Goal: Information Seeking & Learning: Check status

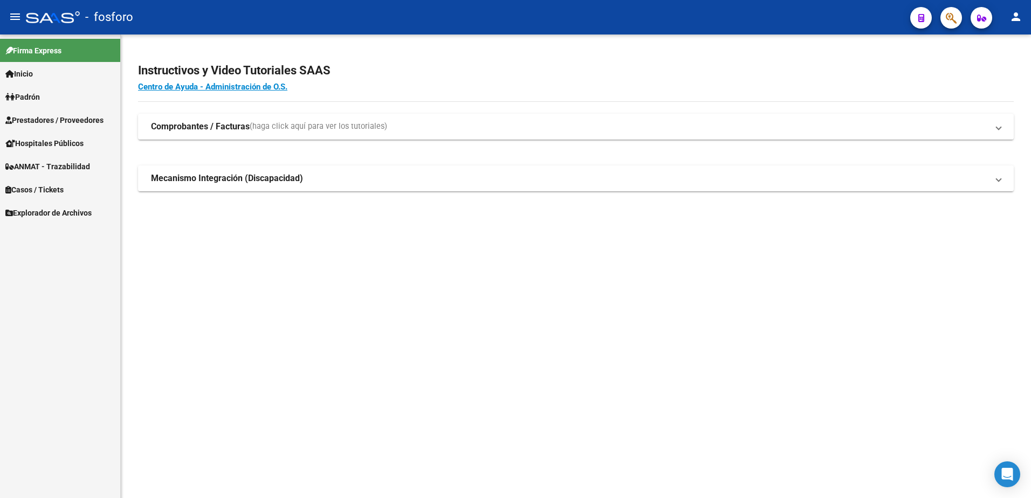
click at [216, 77] on h2 "Instructivos y Video Tutoriales SAAS" at bounding box center [576, 70] width 876 height 20
click at [54, 98] on link "Padrón" at bounding box center [60, 96] width 120 height 23
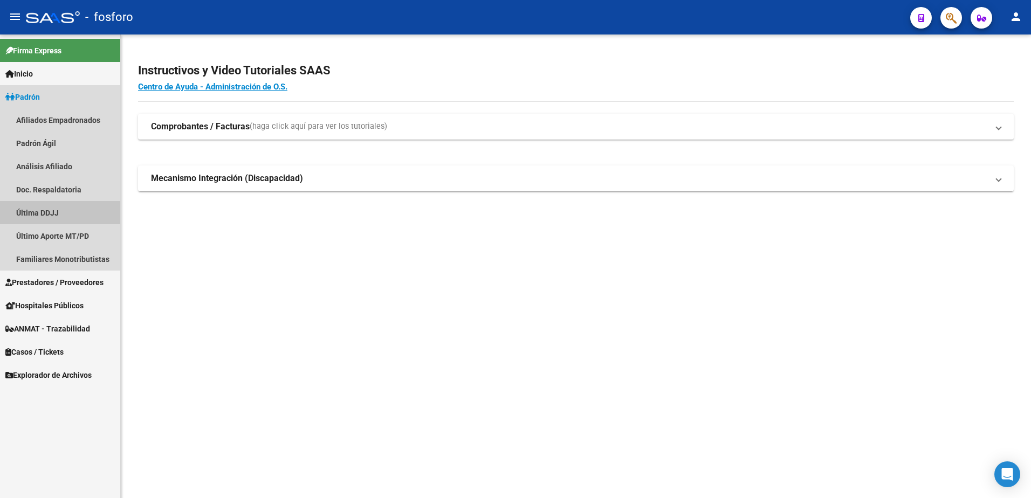
click at [43, 214] on link "Última DDJJ" at bounding box center [60, 212] width 120 height 23
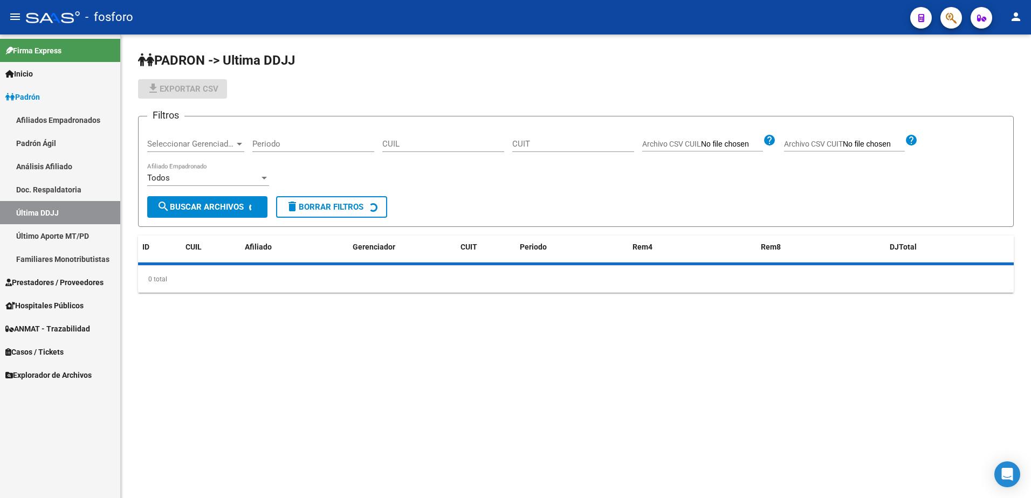
click at [442, 139] on input "CUIL" at bounding box center [443, 144] width 122 height 10
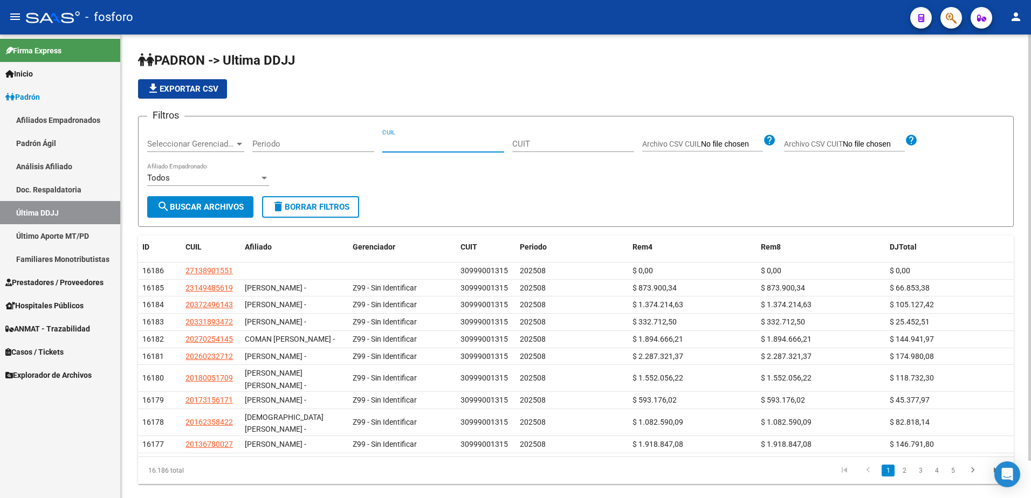
paste input "20244518045"
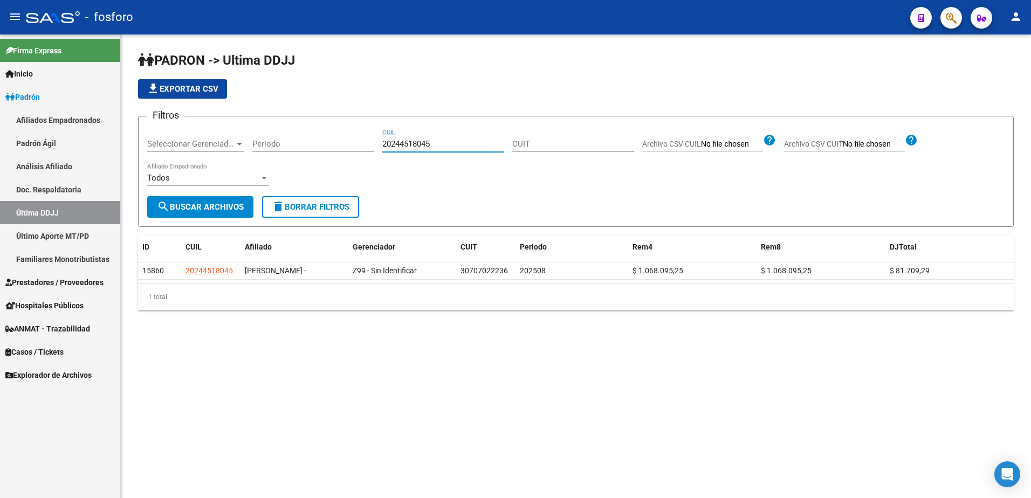
type input "20244518045"
click at [71, 239] on link "Último Aporte MT/PD" at bounding box center [60, 235] width 120 height 23
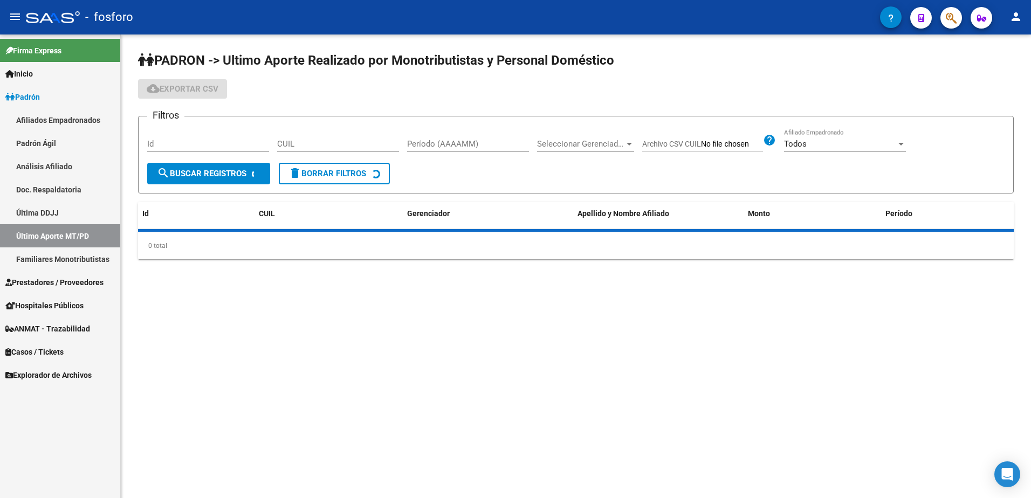
click at [310, 145] on input "CUIL" at bounding box center [338, 144] width 122 height 10
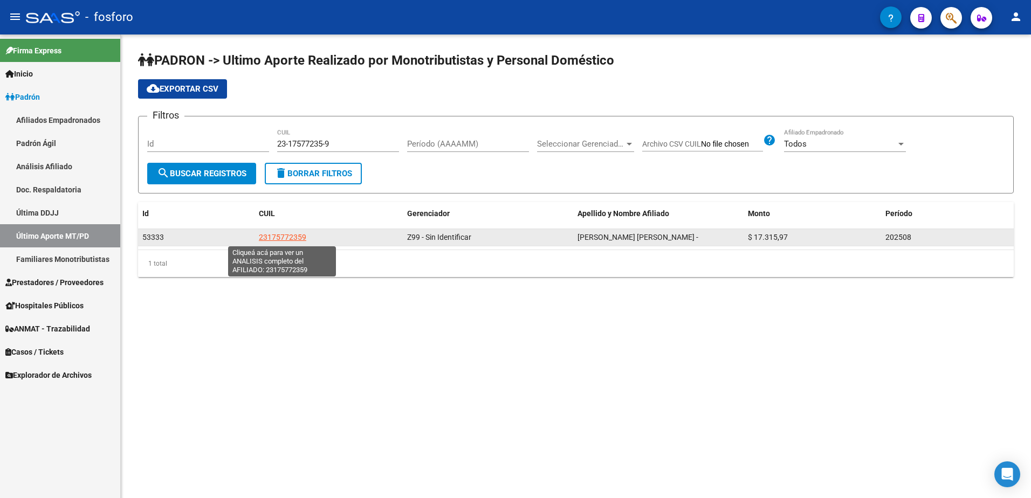
click at [271, 234] on span "23175772359" at bounding box center [282, 237] width 47 height 9
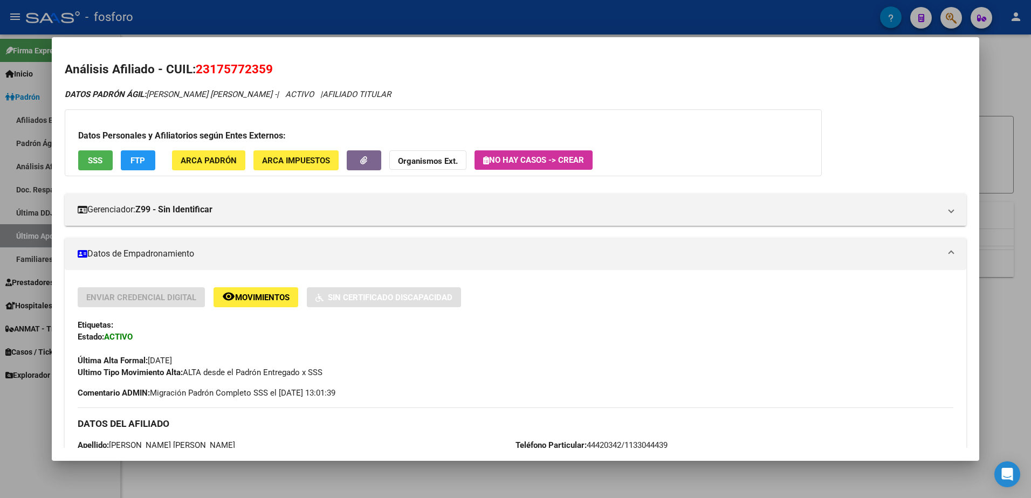
click at [1031, 109] on html "menu - fosforo person Firma Express Inicio Calendario SSS Instructivos Contacto…" at bounding box center [515, 249] width 1031 height 498
click at [1017, 97] on div at bounding box center [515, 249] width 1031 height 498
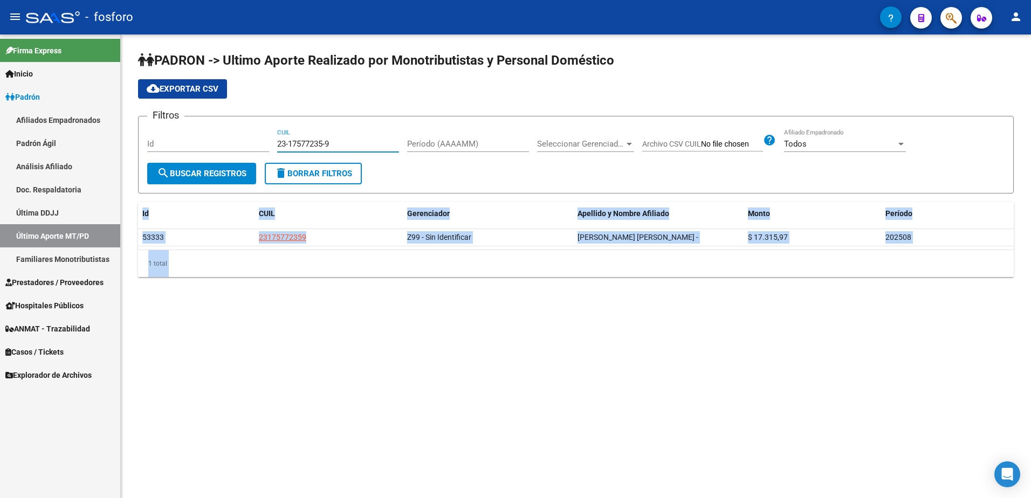
drag, startPoint x: 342, startPoint y: 146, endPoint x: 266, endPoint y: 145, distance: 76.6
click at [266, 145] on div "Filtros Id 23-17577235-9 CUIL Período (AAAAMM) Seleccionar Gerenciador Seleccio…" at bounding box center [576, 144] width 858 height 38
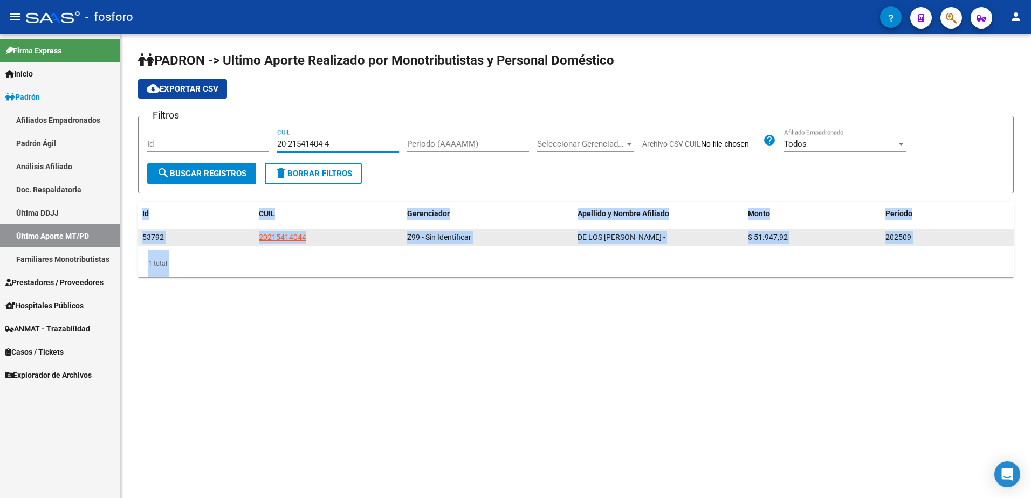
type input "20-21541404-4"
click at [275, 234] on span "20215414044" at bounding box center [282, 237] width 47 height 9
type textarea "20215414044"
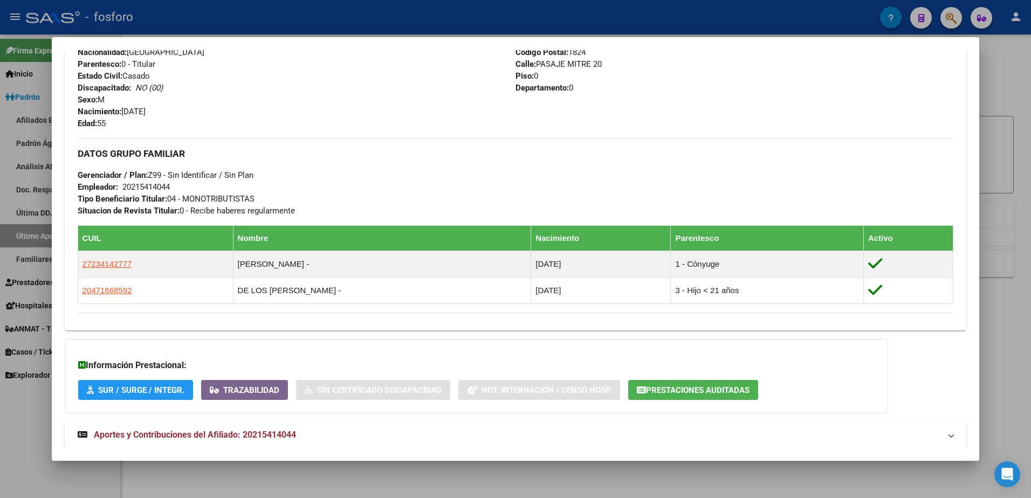
scroll to position [431, 0]
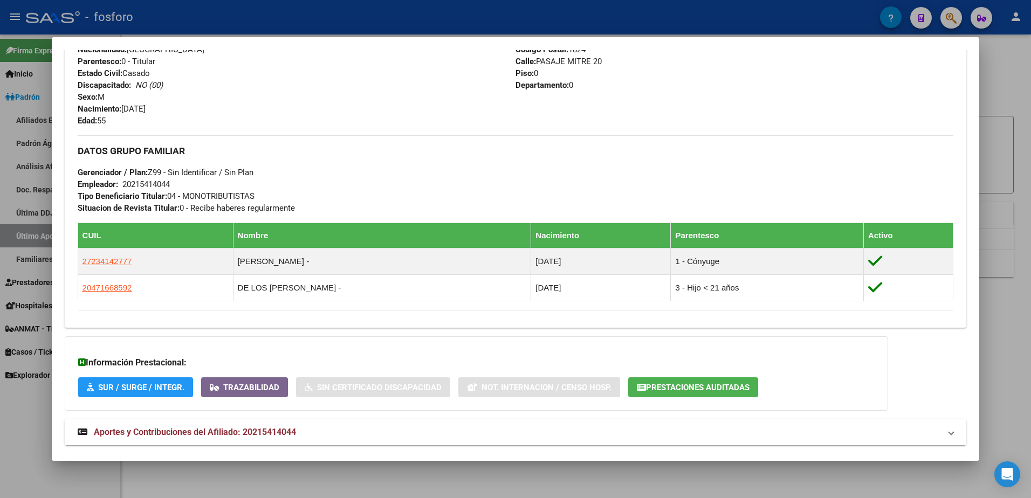
click at [1006, 215] on div at bounding box center [515, 249] width 1031 height 498
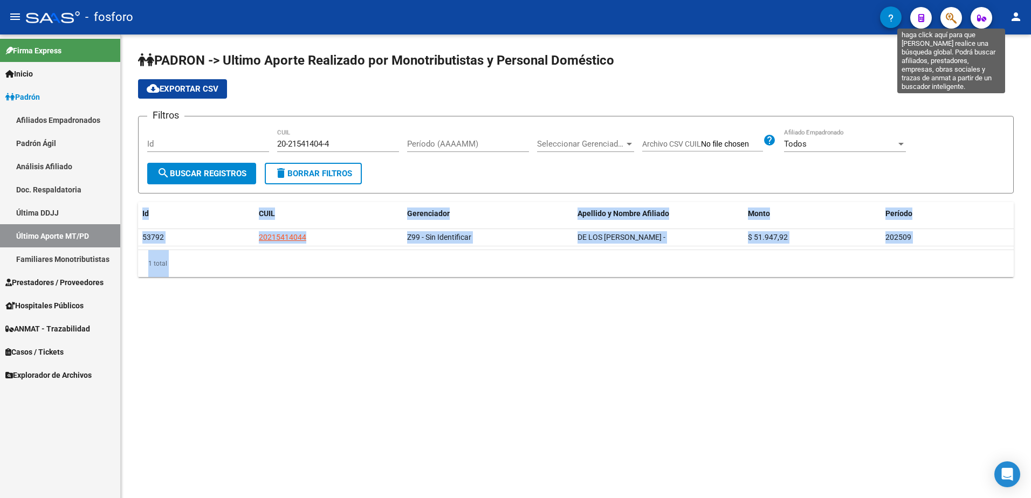
click at [946, 16] on icon "button" at bounding box center [951, 18] width 11 height 12
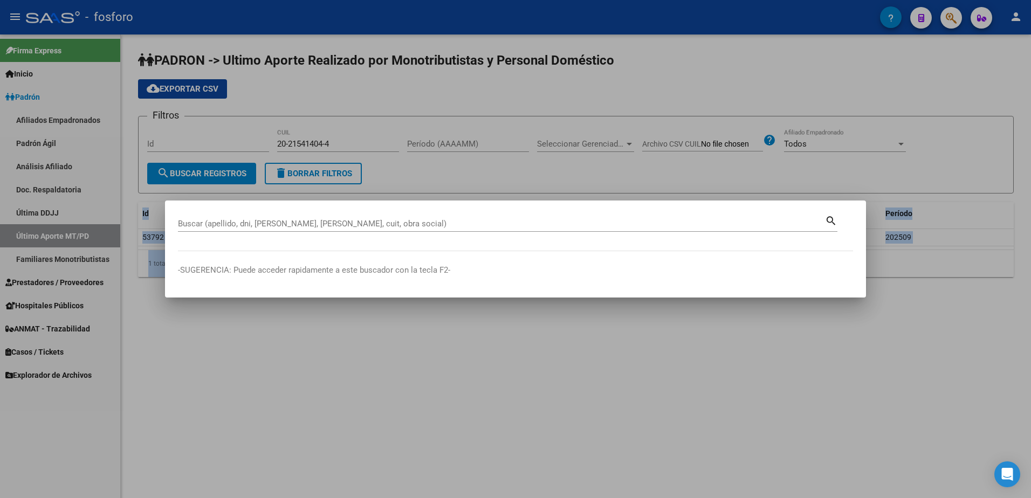
drag, startPoint x: 669, startPoint y: 78, endPoint x: 655, endPoint y: 73, distance: 14.7
click at [664, 76] on div at bounding box center [515, 249] width 1031 height 498
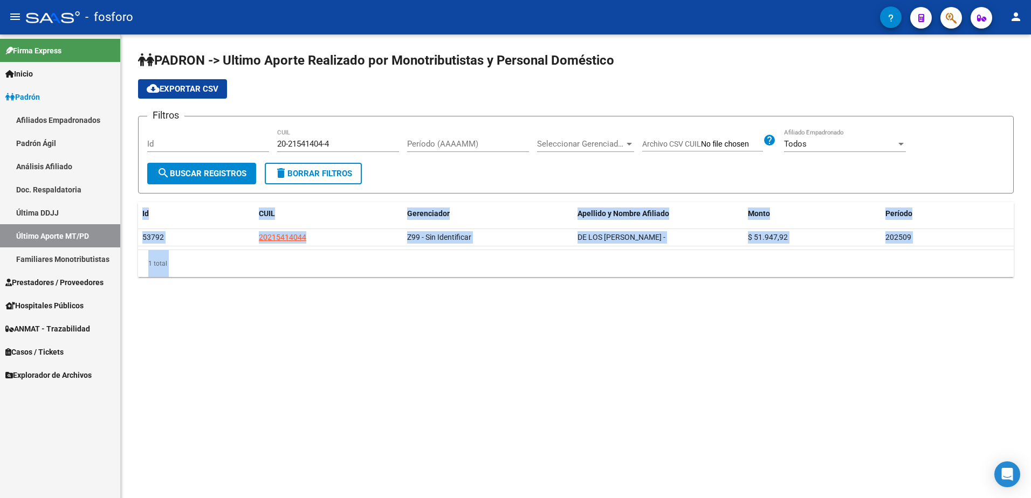
drag, startPoint x: 54, startPoint y: 218, endPoint x: 107, endPoint y: 202, distance: 55.3
click at [53, 218] on link "Última DDJJ" at bounding box center [60, 212] width 120 height 23
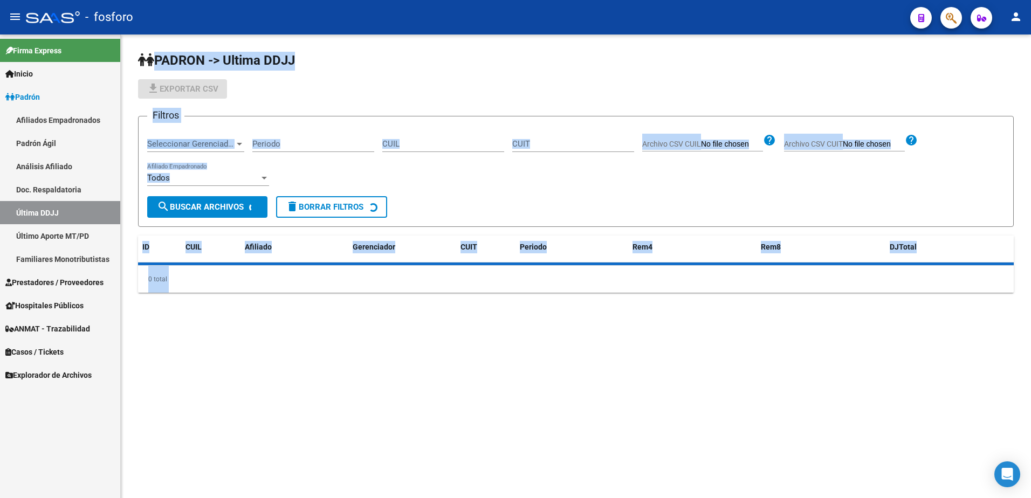
click at [416, 139] on div "CUIL" at bounding box center [443, 140] width 122 height 23
click at [421, 145] on input "CUIL" at bounding box center [443, 144] width 122 height 10
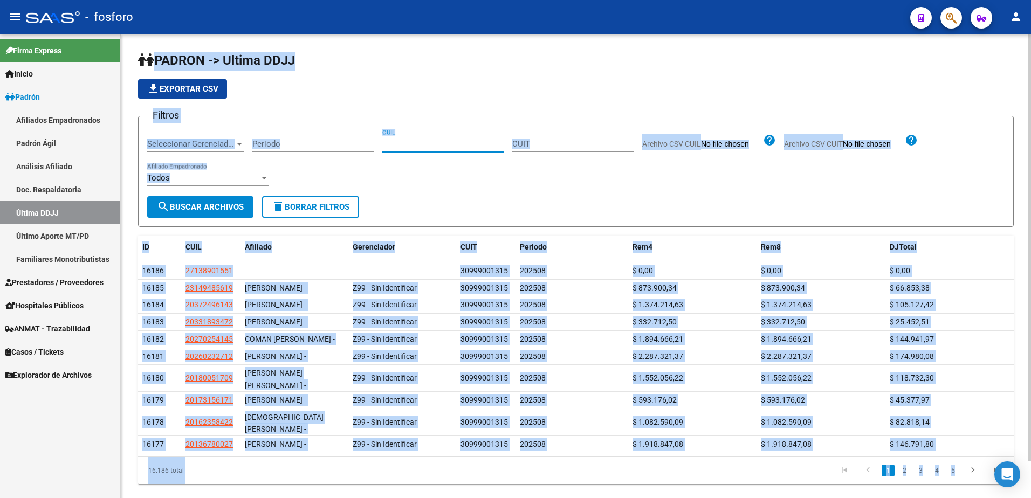
paste input "20222457018"
type input "20222457018"
click at [207, 208] on span "search Buscar Archivos" at bounding box center [200, 207] width 87 height 10
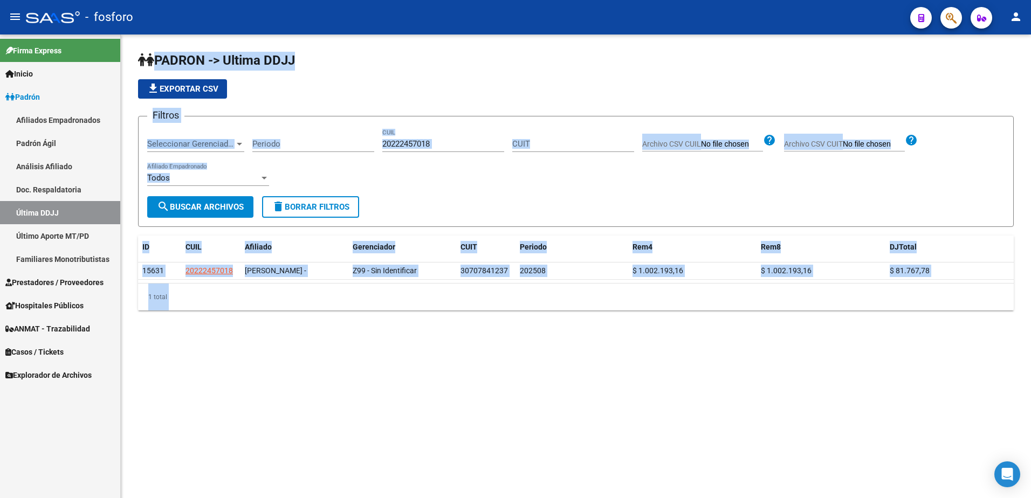
click at [65, 234] on link "Último Aporte MT/PD" at bounding box center [60, 235] width 120 height 23
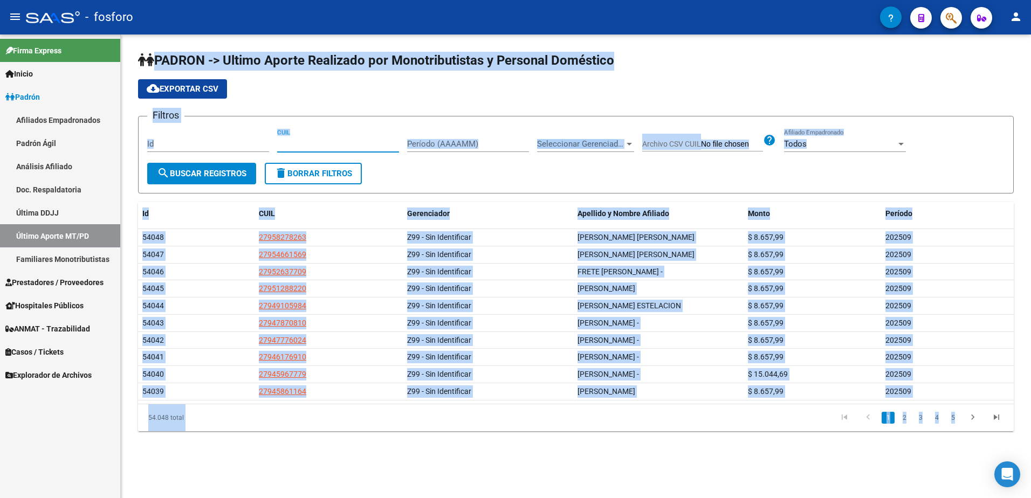
drag, startPoint x: 338, startPoint y: 139, endPoint x: 328, endPoint y: 145, distance: 11.6
click at [338, 139] on input "CUIL" at bounding box center [338, 144] width 122 height 10
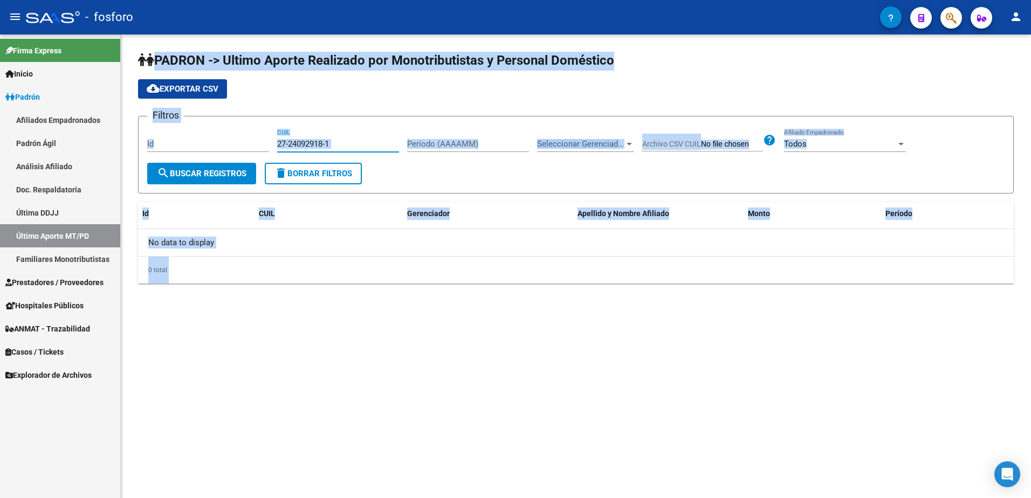
type input "27-24092918-1"
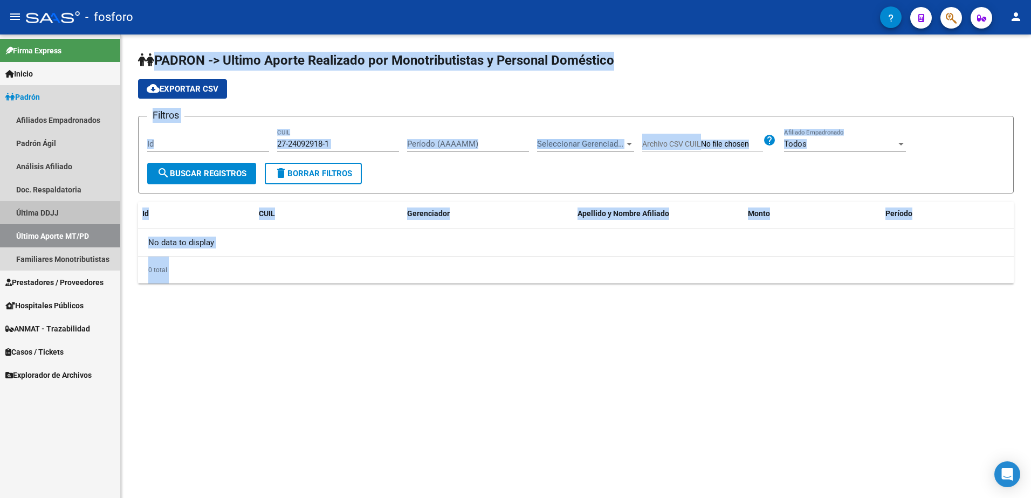
click at [29, 215] on link "Última DDJJ" at bounding box center [60, 212] width 120 height 23
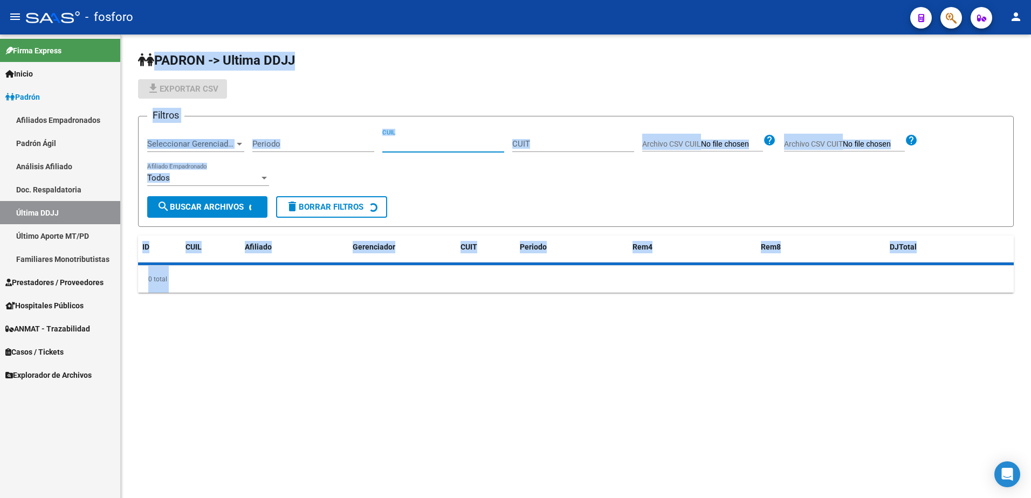
click at [407, 145] on input "CUIL" at bounding box center [443, 144] width 122 height 10
paste input "20346917513"
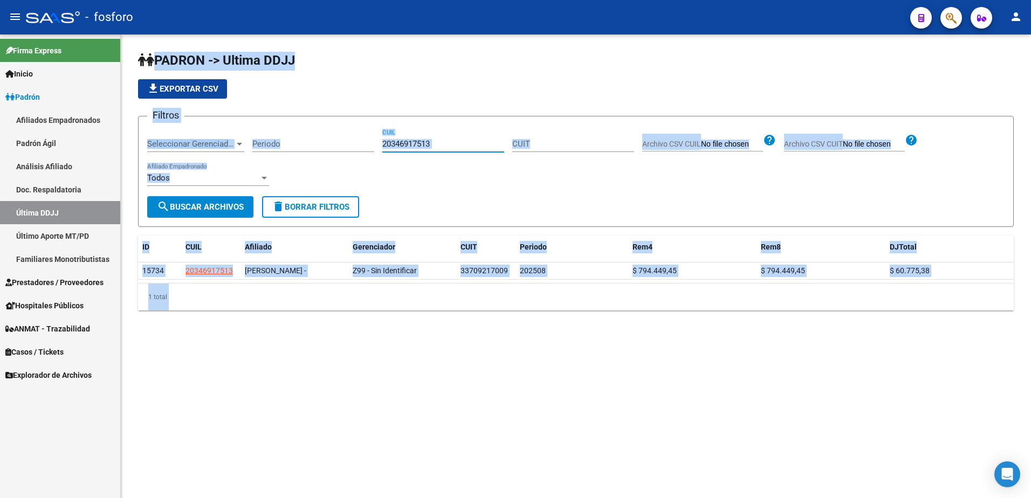
type input "20346917513"
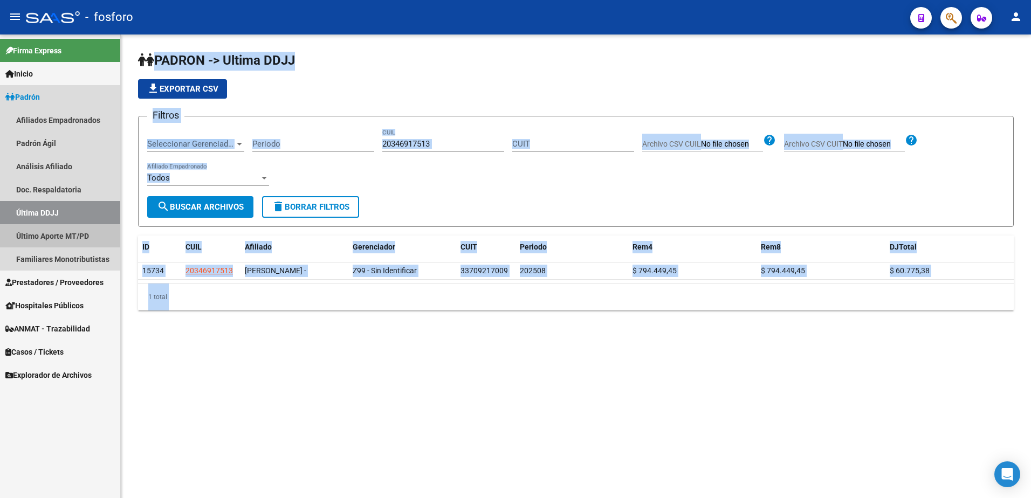
click at [52, 231] on link "Último Aporte MT/PD" at bounding box center [60, 235] width 120 height 23
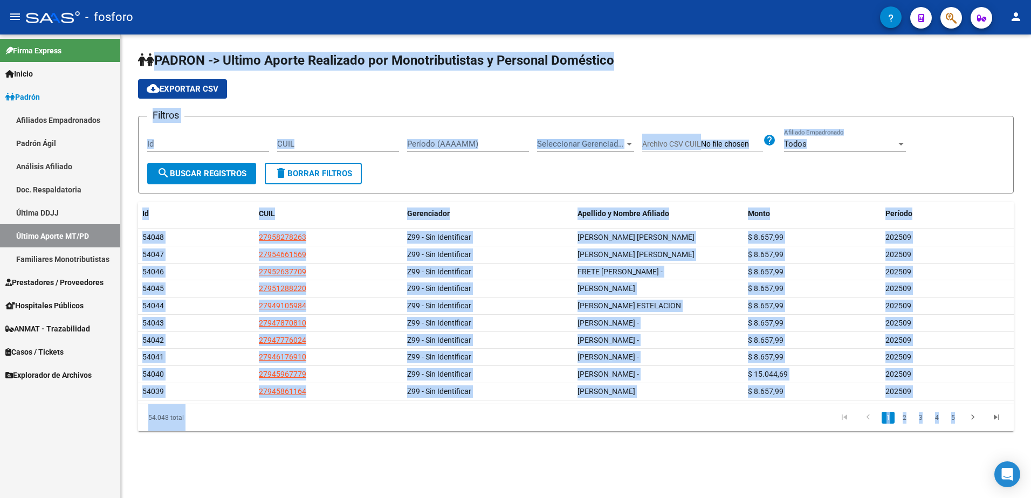
click at [346, 149] on div "CUIL" at bounding box center [338, 140] width 122 height 23
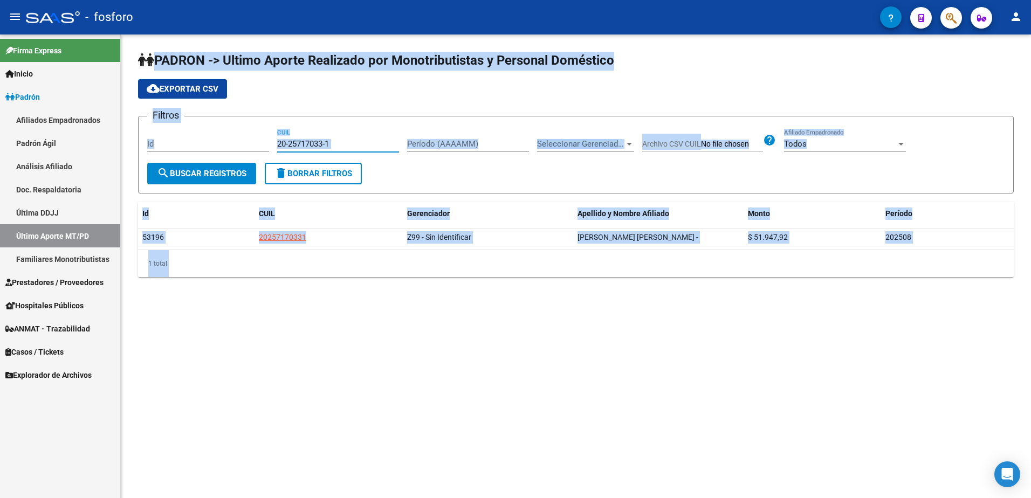
type input "20-25717033-1"
drag, startPoint x: 68, startPoint y: 213, endPoint x: 107, endPoint y: 207, distance: 39.4
click at [68, 213] on link "Última DDJJ" at bounding box center [60, 212] width 120 height 23
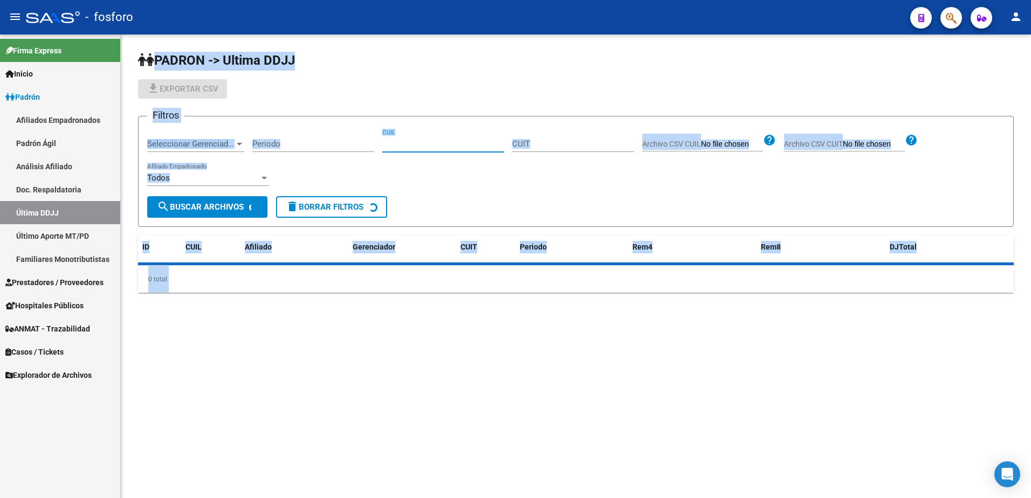
click at [410, 147] on input "CUIL" at bounding box center [443, 144] width 122 height 10
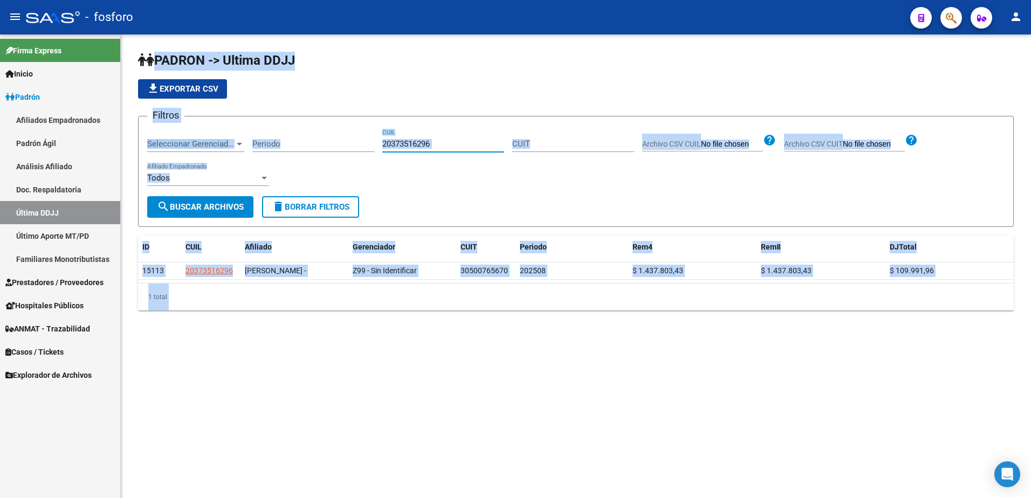
drag, startPoint x: 449, startPoint y: 146, endPoint x: 366, endPoint y: 144, distance: 83.6
click at [366, 145] on div "Filtros Seleccionar Gerenciador Seleccionar Gerenciador Periodo 20373516296 CUI…" at bounding box center [576, 160] width 858 height 71
paste input "07188210"
click at [216, 214] on button "search Buscar Archivos" at bounding box center [200, 207] width 106 height 22
drag, startPoint x: 463, startPoint y: 145, endPoint x: 386, endPoint y: 150, distance: 76.8
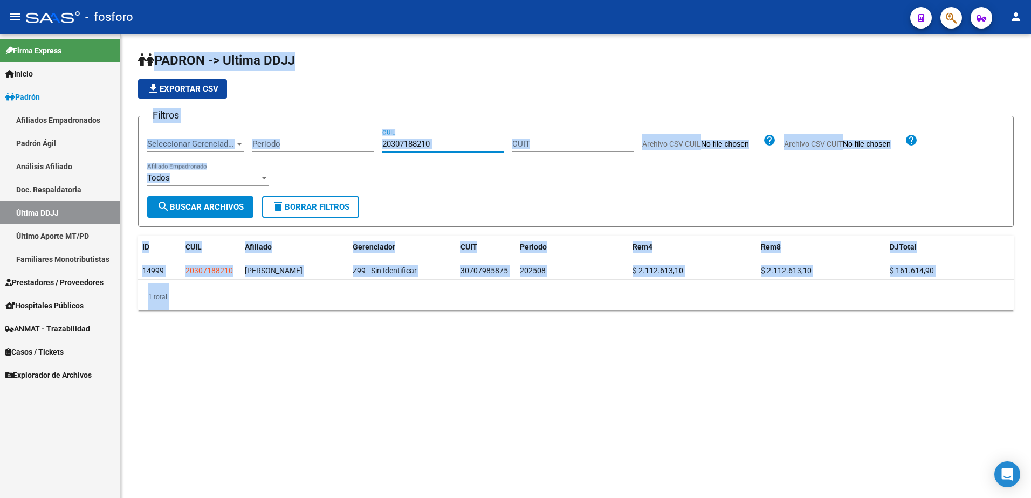
click at [386, 150] on div "20307188210 CUIL" at bounding box center [443, 140] width 122 height 23
type input "2"
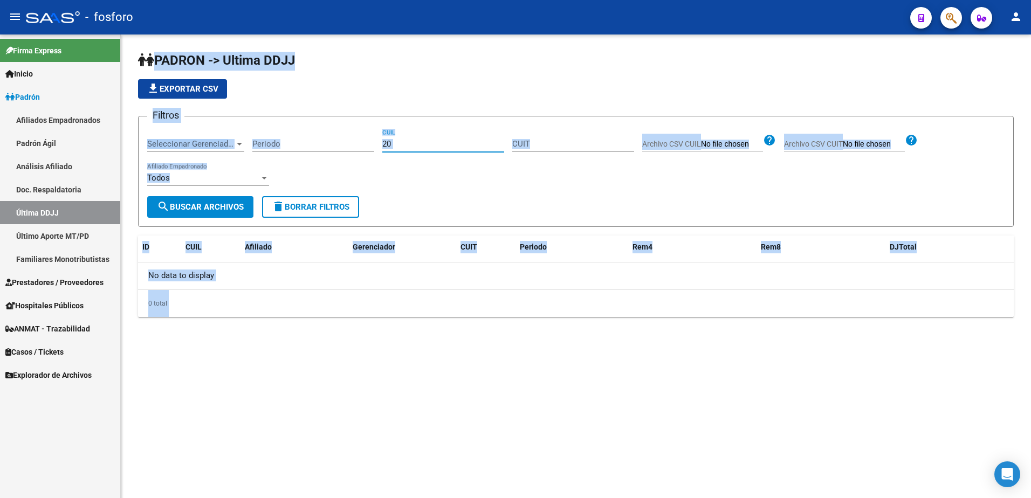
type input "2"
paste input "20245832398"
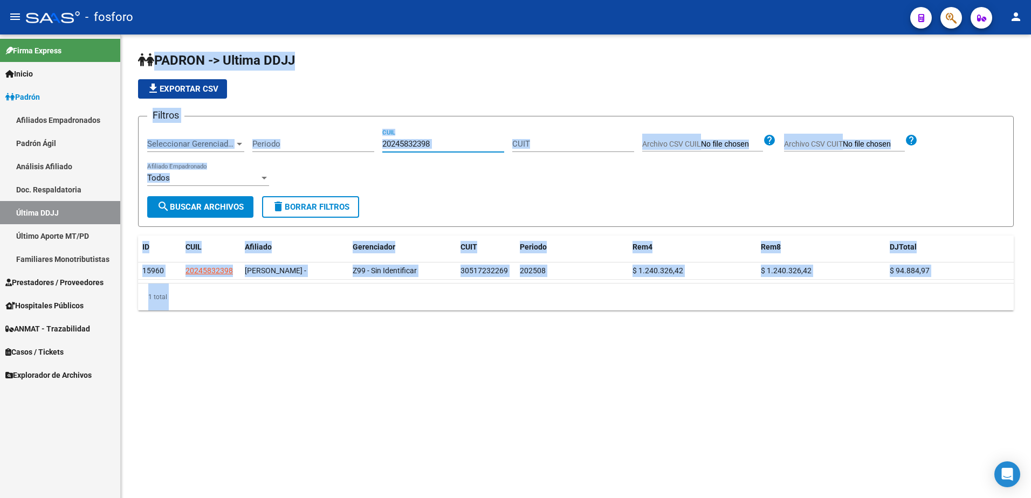
type input "20245832398"
click at [89, 228] on link "Último Aporte MT/PD" at bounding box center [60, 235] width 120 height 23
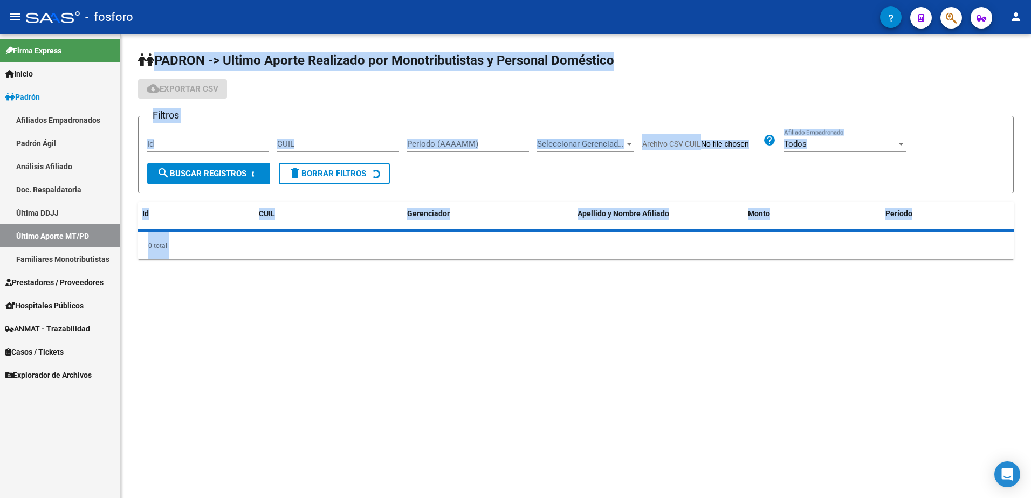
click at [312, 151] on div "CUIL" at bounding box center [338, 140] width 122 height 23
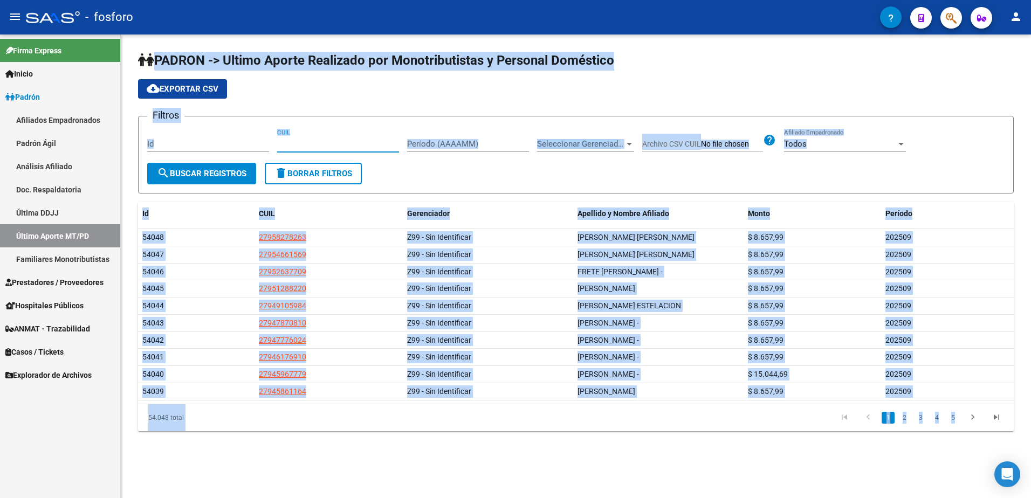
paste input "27-41433323-6"
type input "27-41433323-6"
click at [198, 179] on button "search Buscar Registros" at bounding box center [201, 174] width 109 height 22
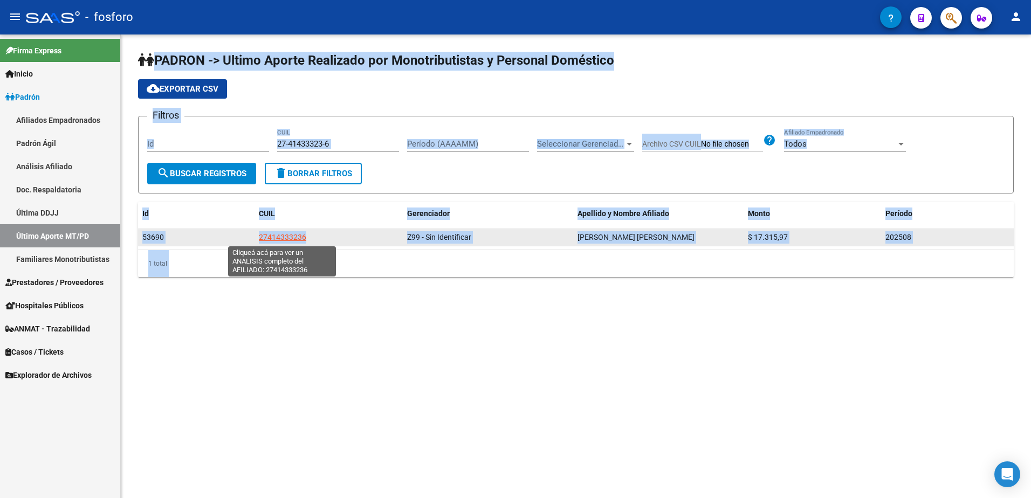
click at [283, 238] on span "27414333236" at bounding box center [282, 237] width 47 height 9
type textarea "27414333236"
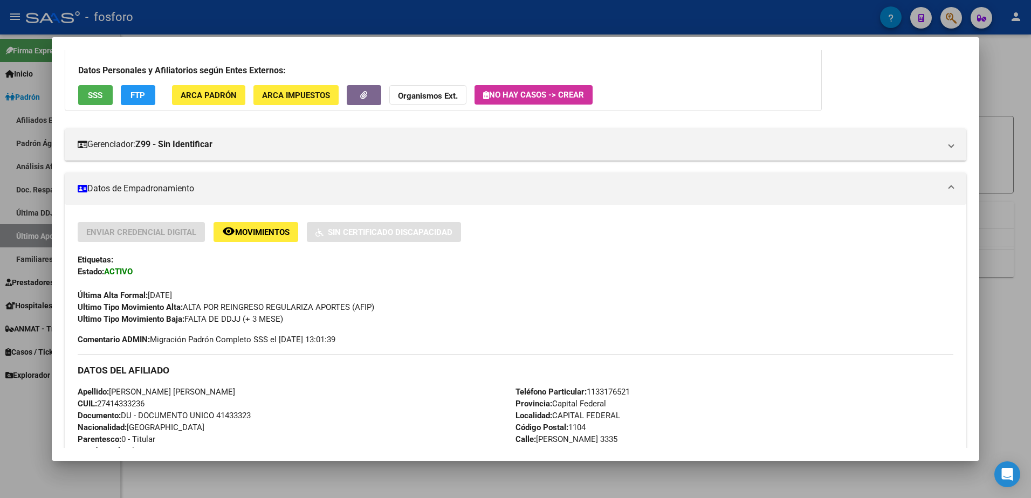
scroll to position [216, 0]
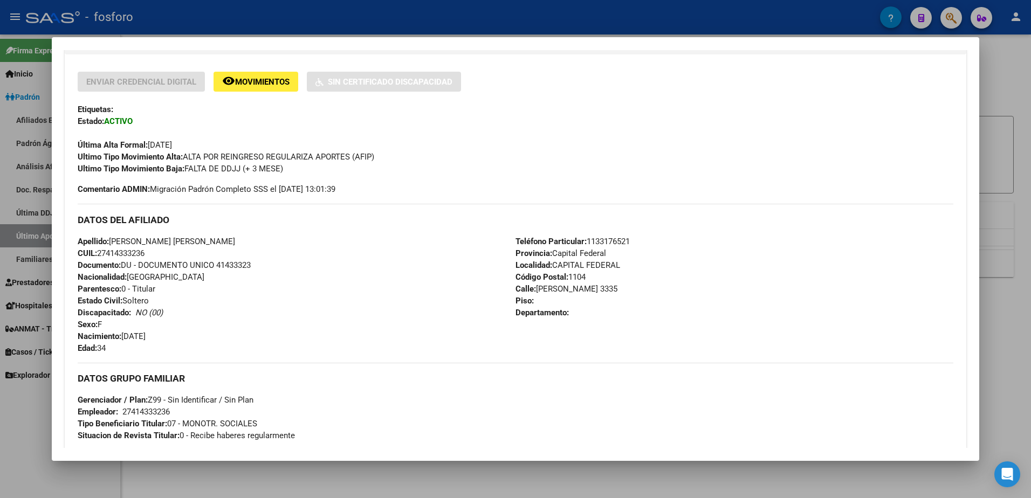
click at [1031, 253] on html "menu - fosforo person Firma Express Inicio Calendario SSS Instructivos Contacto…" at bounding box center [515, 249] width 1031 height 498
click at [999, 266] on div at bounding box center [515, 249] width 1031 height 498
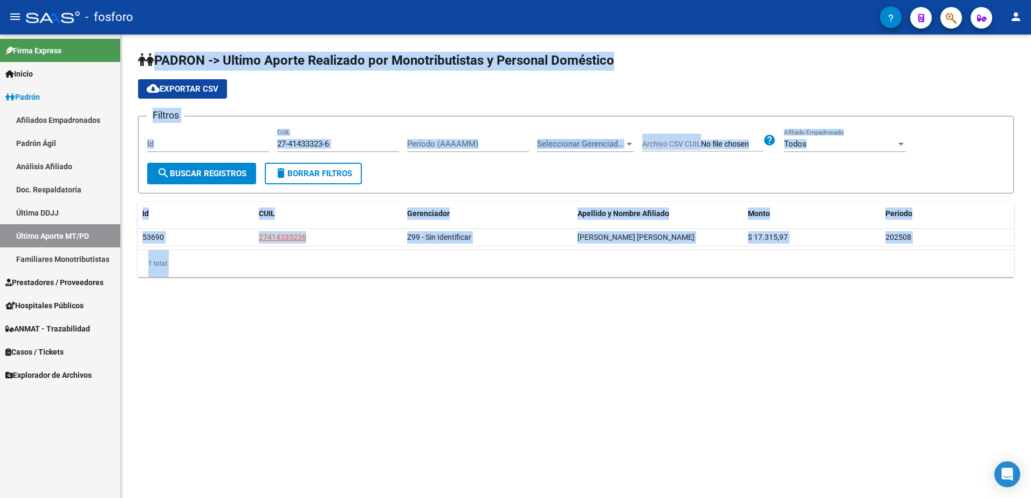
click at [78, 213] on link "Última DDJJ" at bounding box center [60, 212] width 120 height 23
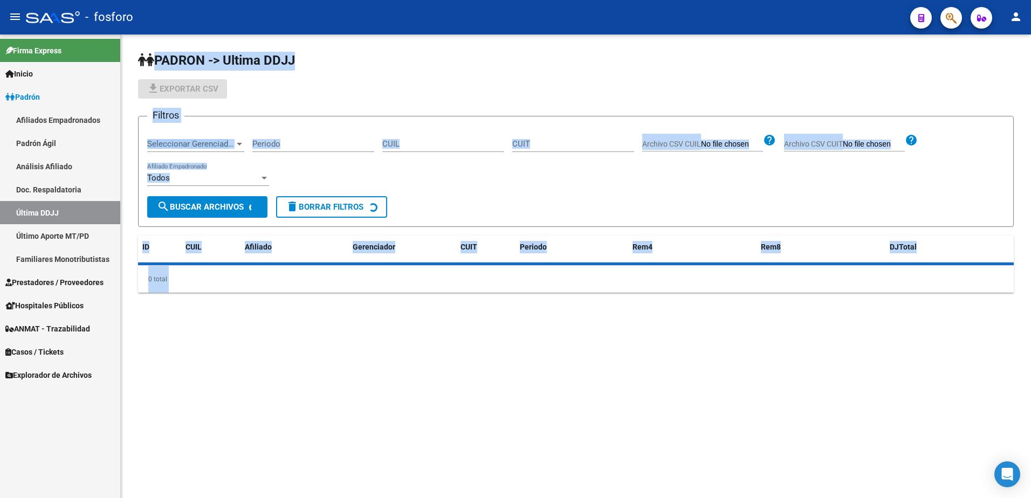
click at [69, 233] on link "Último Aporte MT/PD" at bounding box center [60, 235] width 120 height 23
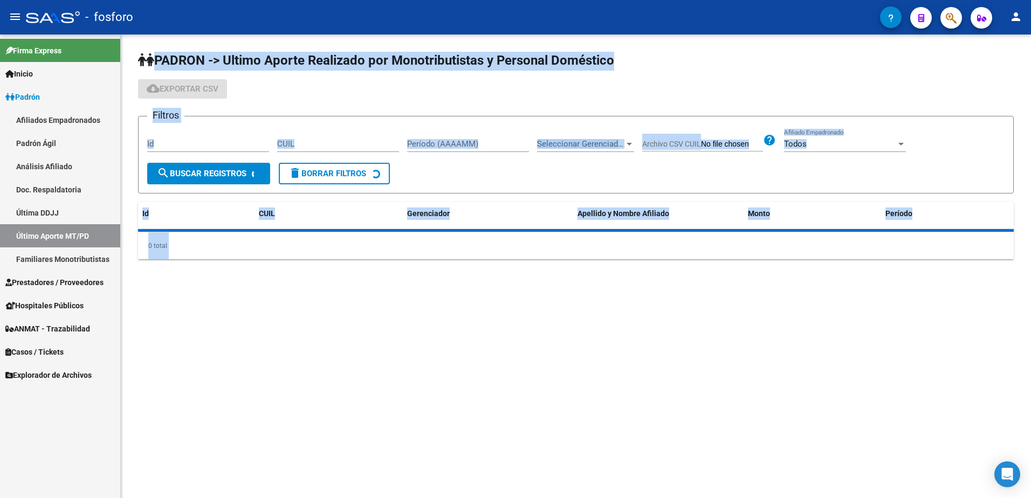
click at [293, 148] on input "CUIL" at bounding box center [338, 144] width 122 height 10
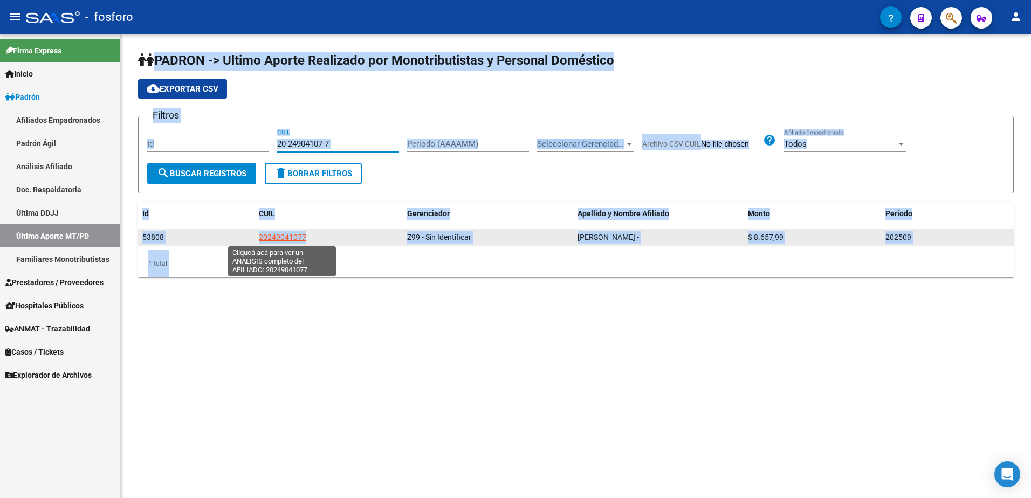
type input "20-24904107-7"
click at [277, 237] on span "20249041077" at bounding box center [282, 237] width 47 height 9
type textarea "20249041077"
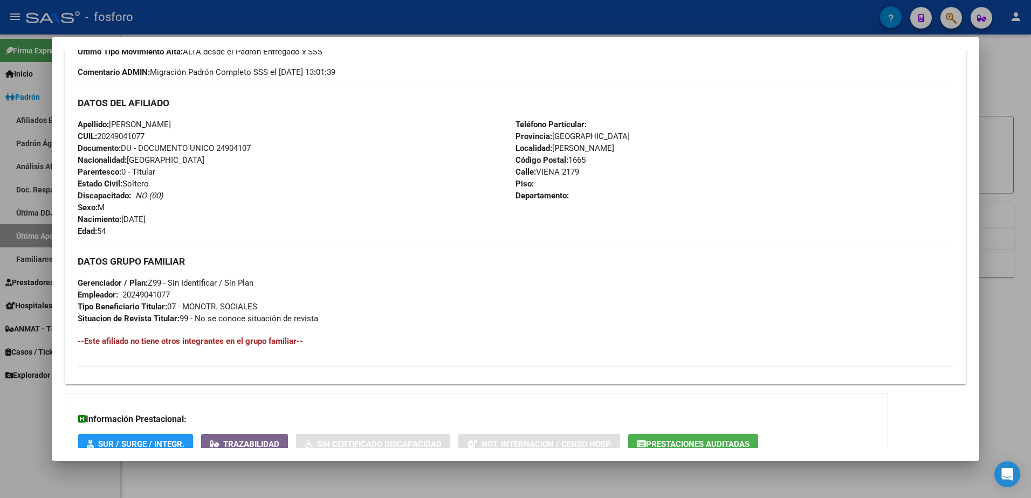
scroll to position [378, 0]
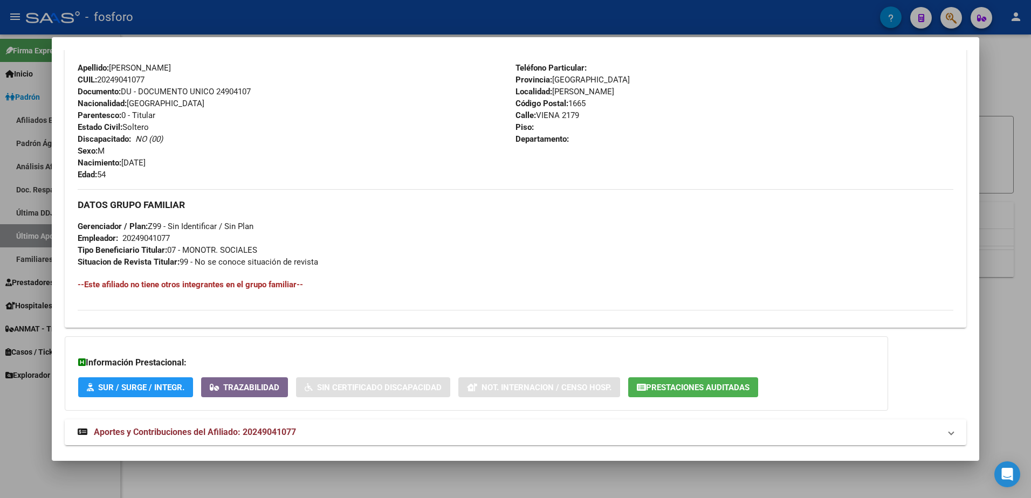
click at [0, 272] on html "menu - fosforo person Firma Express Inicio Calendario SSS Instructivos Contacto…" at bounding box center [515, 249] width 1031 height 498
click at [24, 207] on div at bounding box center [515, 249] width 1031 height 498
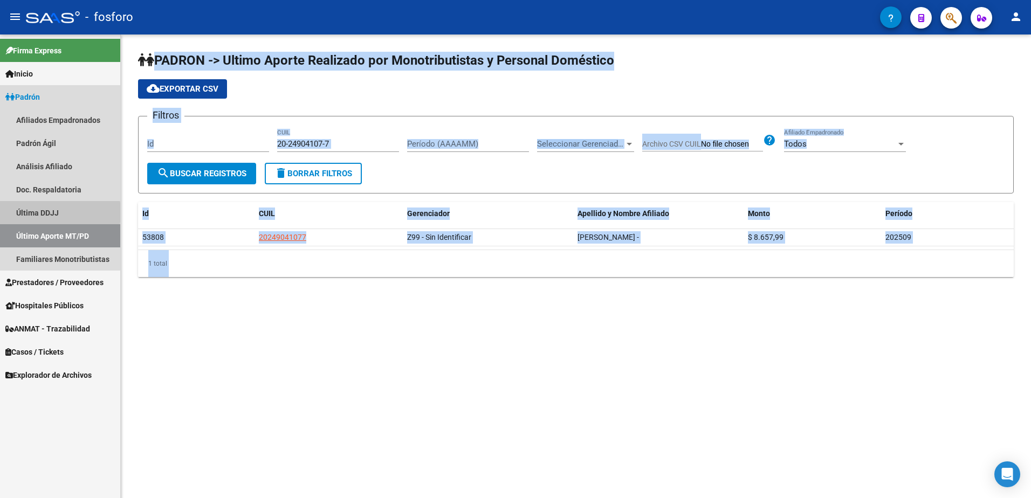
click at [30, 213] on link "Última DDJJ" at bounding box center [60, 212] width 120 height 23
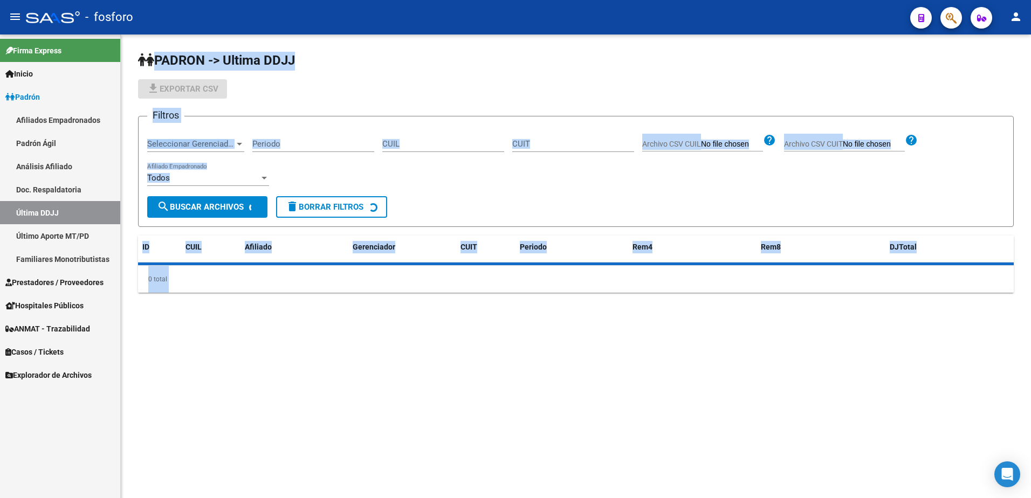
click at [410, 143] on input "CUIL" at bounding box center [443, 144] width 122 height 10
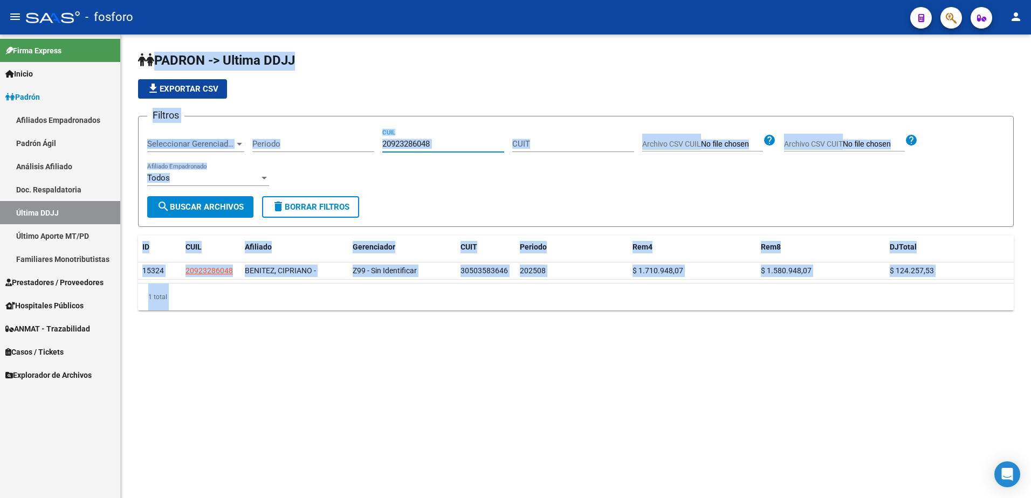
type input "20923286048"
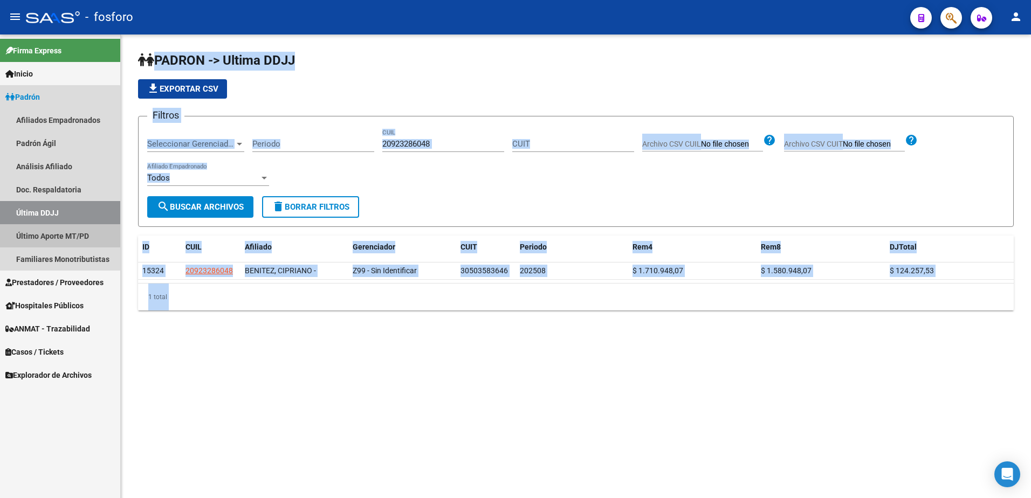
click at [32, 237] on link "Último Aporte MT/PD" at bounding box center [60, 235] width 120 height 23
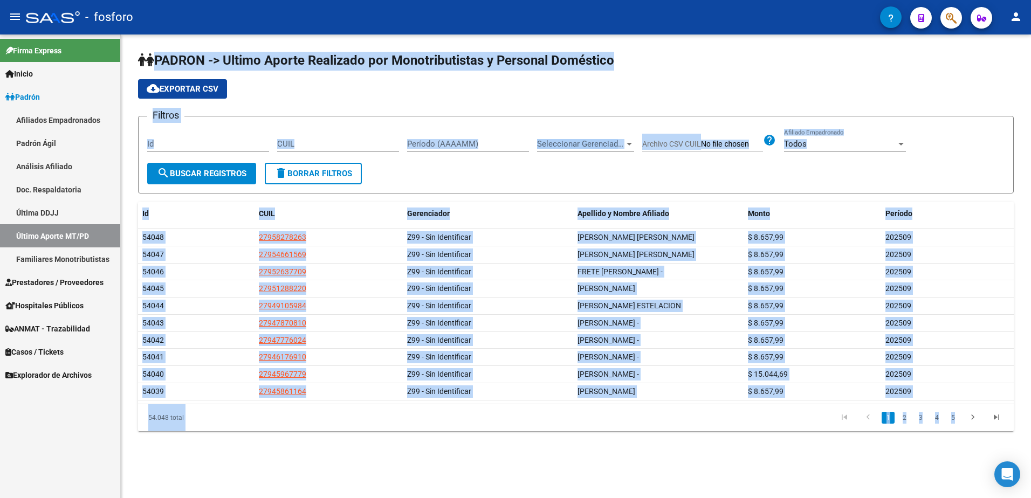
click at [354, 145] on input "CUIL" at bounding box center [338, 144] width 122 height 10
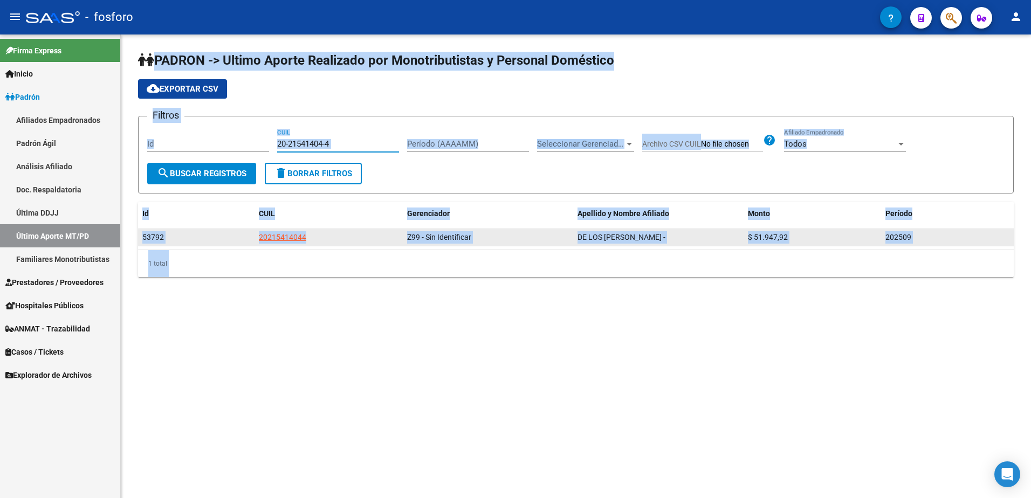
type input "20-21541404-4"
click at [295, 235] on span "20215414044" at bounding box center [282, 237] width 47 height 9
type textarea "20215414044"
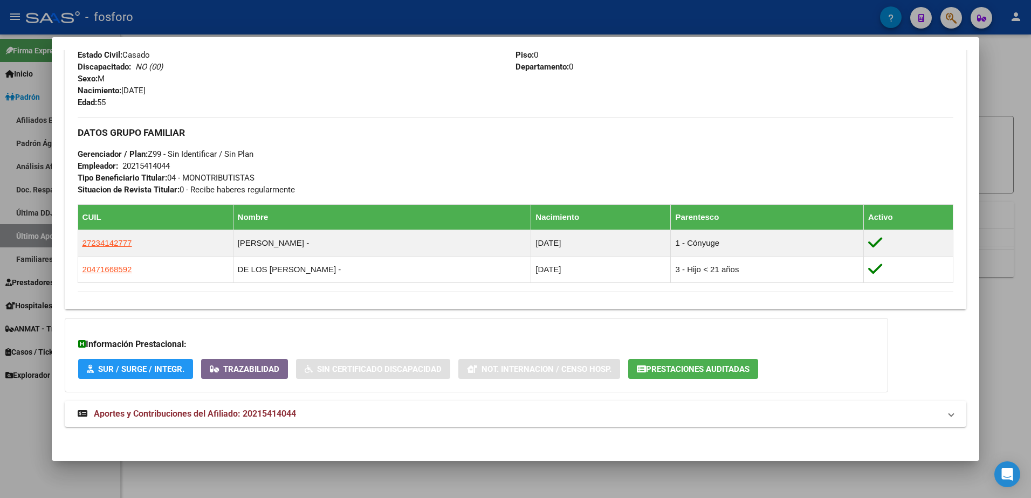
scroll to position [453, 0]
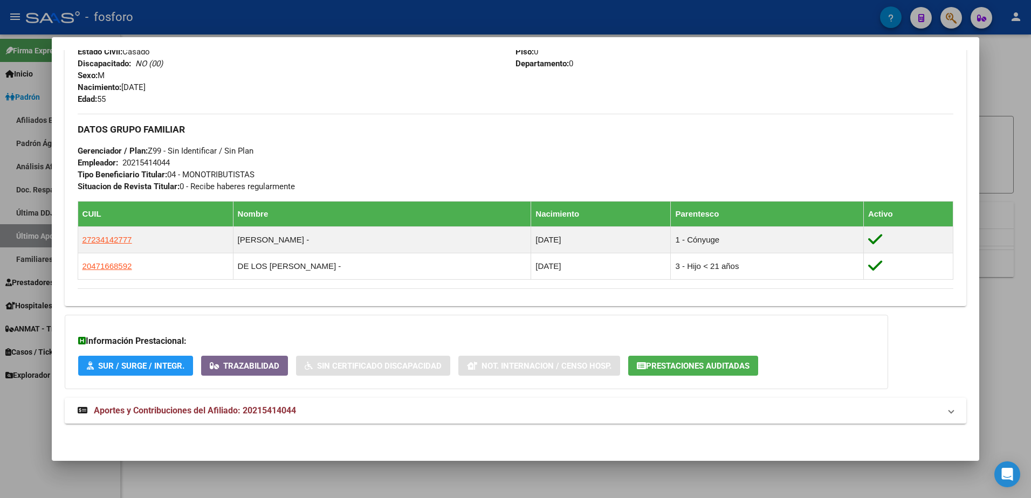
click at [1029, 79] on div at bounding box center [515, 249] width 1031 height 498
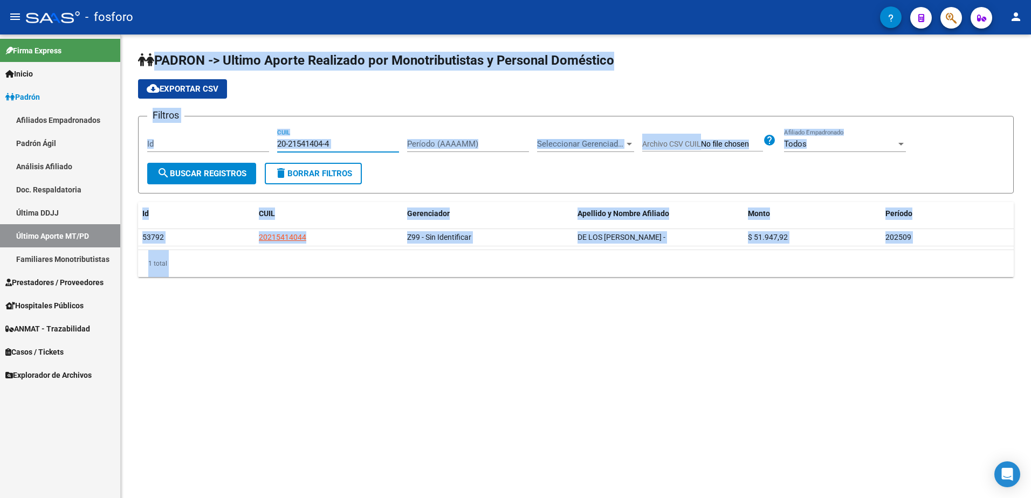
drag, startPoint x: 357, startPoint y: 142, endPoint x: 239, endPoint y: 156, distance: 117.9
click at [227, 153] on div "Filtros Id 20-21541404-4 CUIL Período (AAAAMM) Seleccionar Gerenciador Seleccio…" at bounding box center [576, 144] width 858 height 38
click at [69, 218] on link "Última DDJJ" at bounding box center [60, 212] width 120 height 23
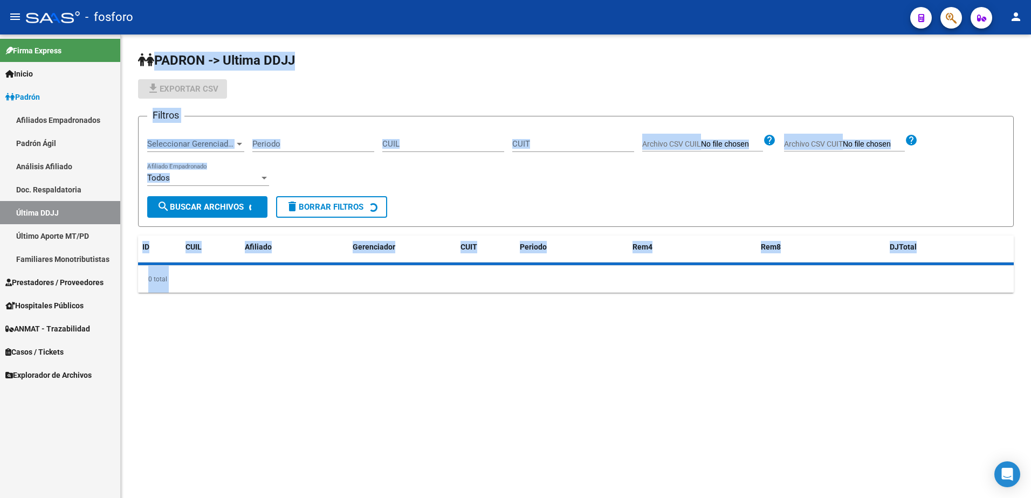
click at [374, 139] on div "Periodo" at bounding box center [313, 140] width 122 height 23
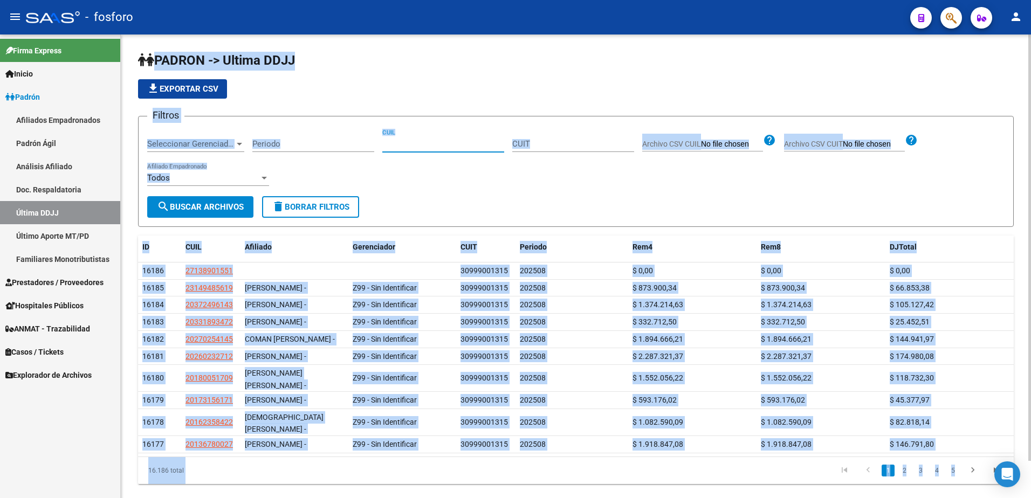
click at [402, 141] on input "CUIL" at bounding box center [443, 144] width 122 height 10
paste input "20265186034"
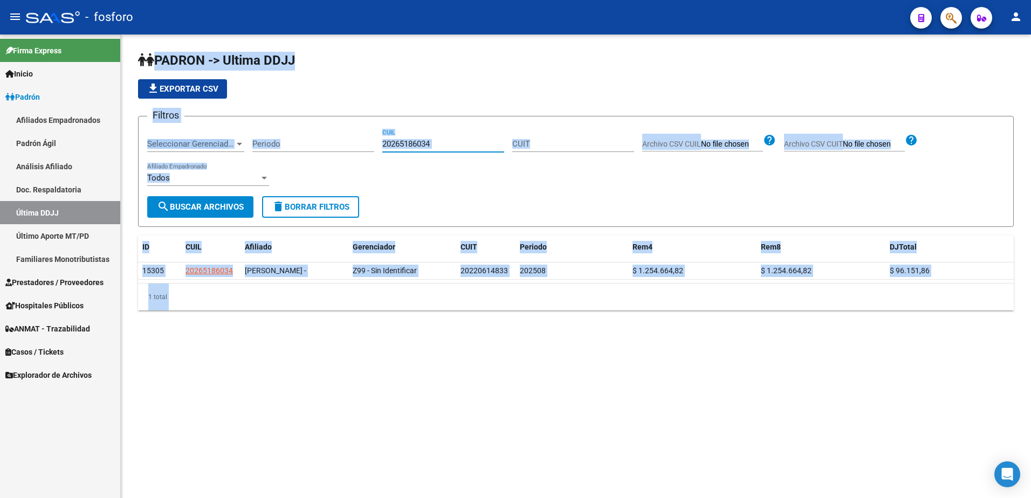
type input "20265186034"
